Goal: Transaction & Acquisition: Purchase product/service

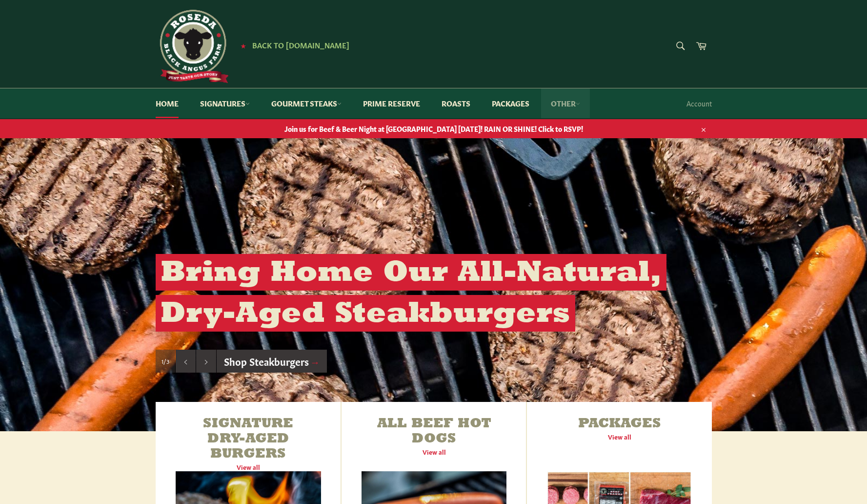
click at [572, 104] on link "Other" at bounding box center [565, 103] width 49 height 30
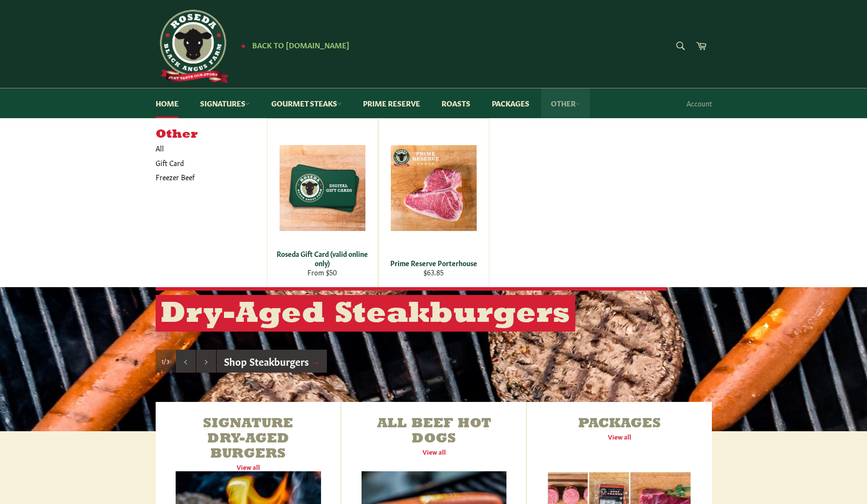
click at [572, 104] on link "Other" at bounding box center [565, 103] width 49 height 30
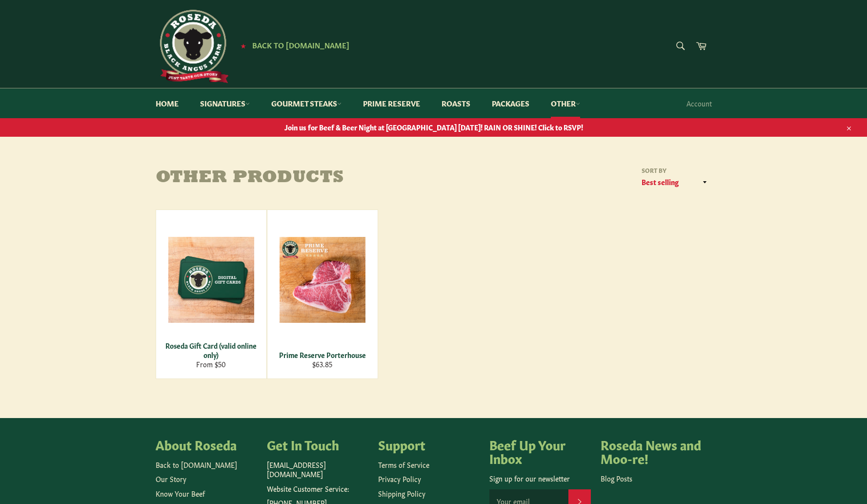
click at [655, 102] on div "Search Search Cart Account" at bounding box center [656, 103] width 111 height 30
click at [214, 98] on link "Signatures" at bounding box center [224, 103] width 69 height 30
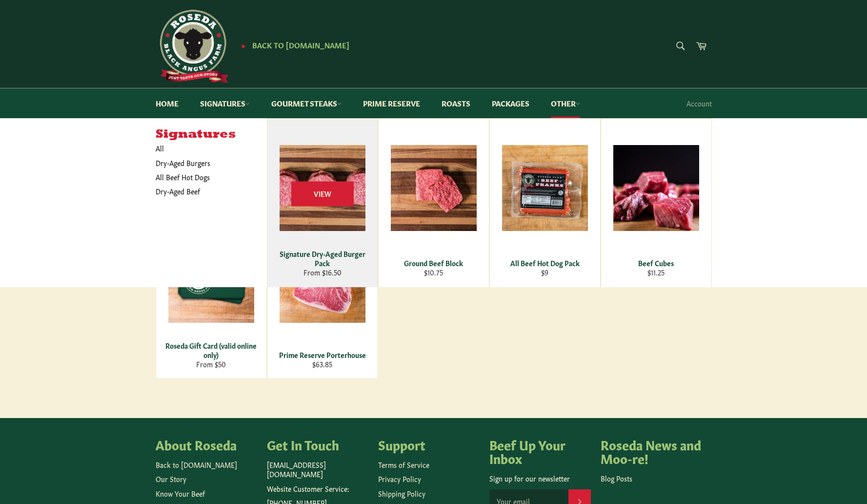
click at [320, 253] on div "Signature Dry-Aged Burger Pack" at bounding box center [322, 258] width 98 height 19
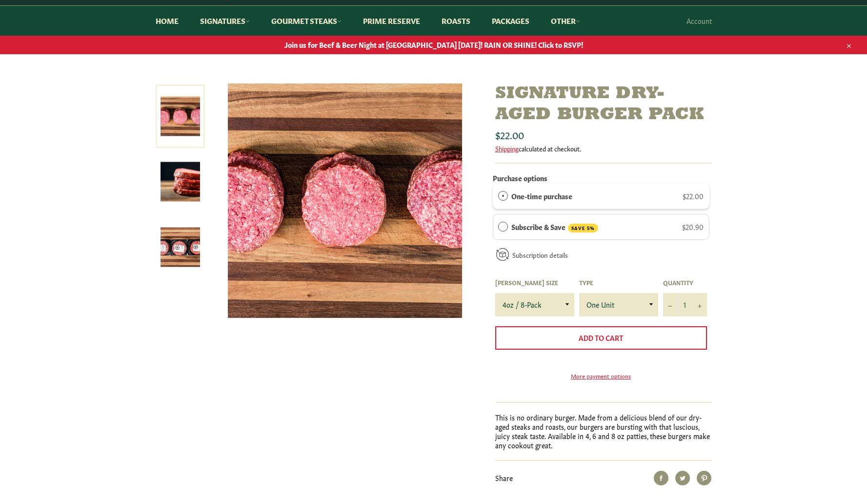
scroll to position [118, 0]
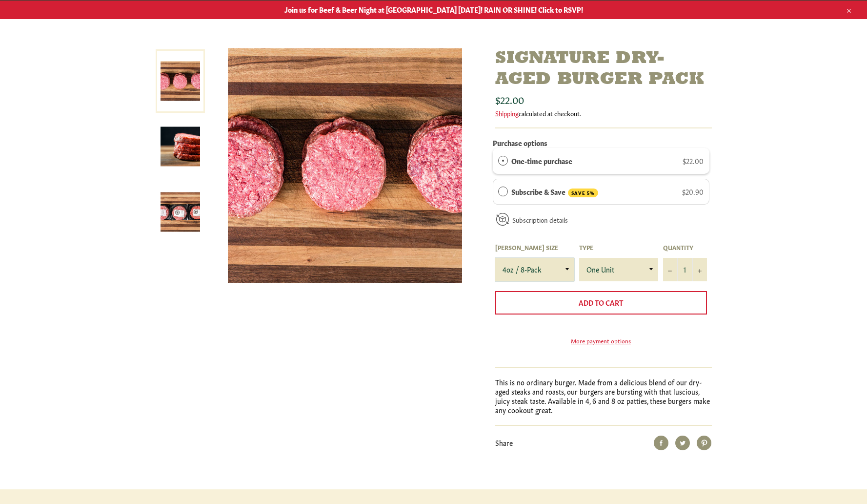
click at [552, 266] on select "4oz / 8-Pack 6oz / 4-Pack 8oz / 4-Pack" at bounding box center [534, 269] width 79 height 23
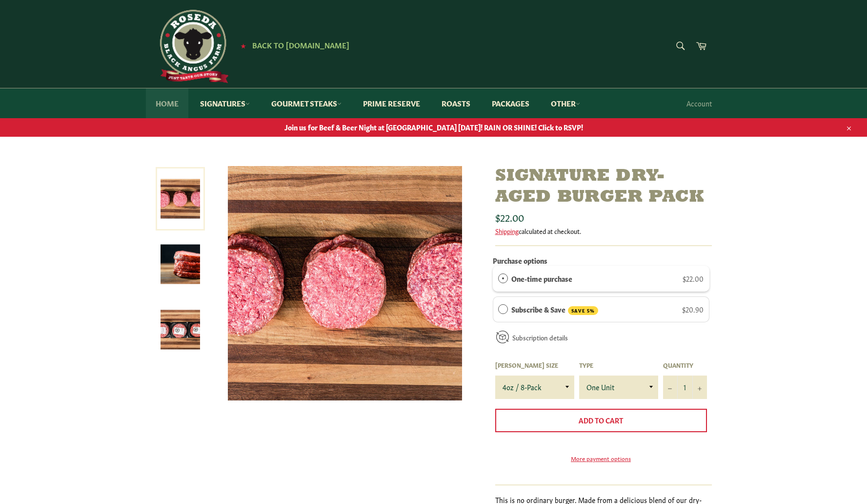
click at [161, 110] on link "Home" at bounding box center [167, 103] width 42 height 30
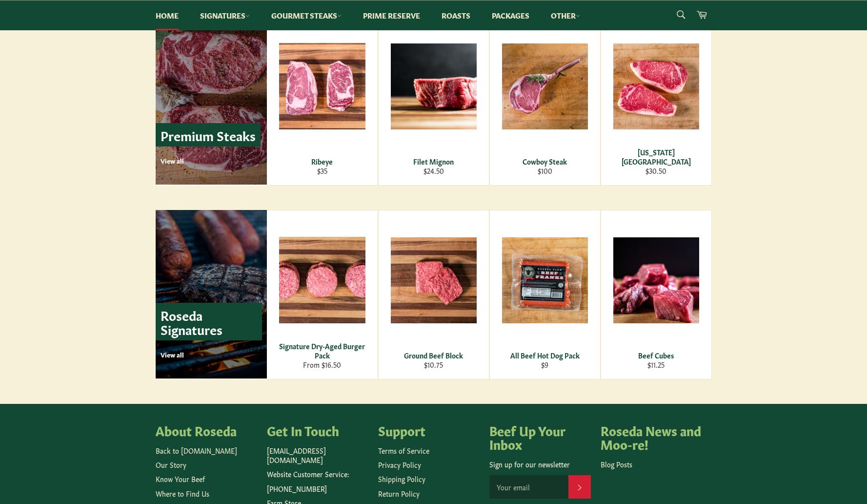
scroll to position [1301, 0]
